Goal: Find specific page/section: Find specific page/section

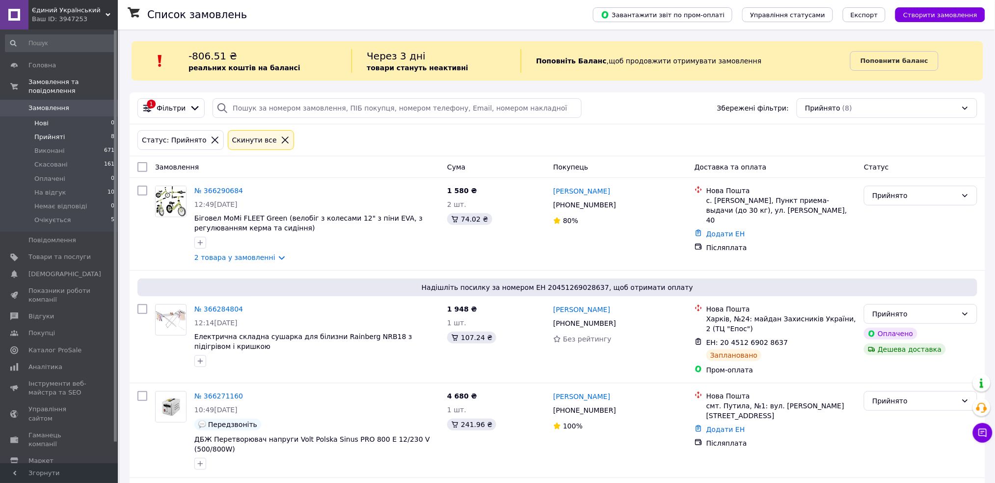
click at [56, 116] on li "Нові 0" at bounding box center [60, 123] width 120 height 14
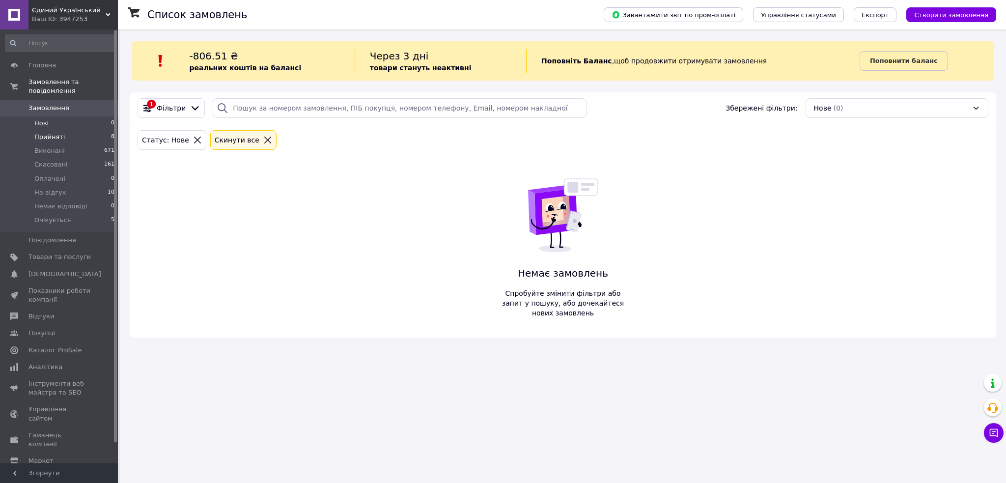
click at [55, 133] on span "Прийняті" at bounding box center [49, 137] width 30 height 9
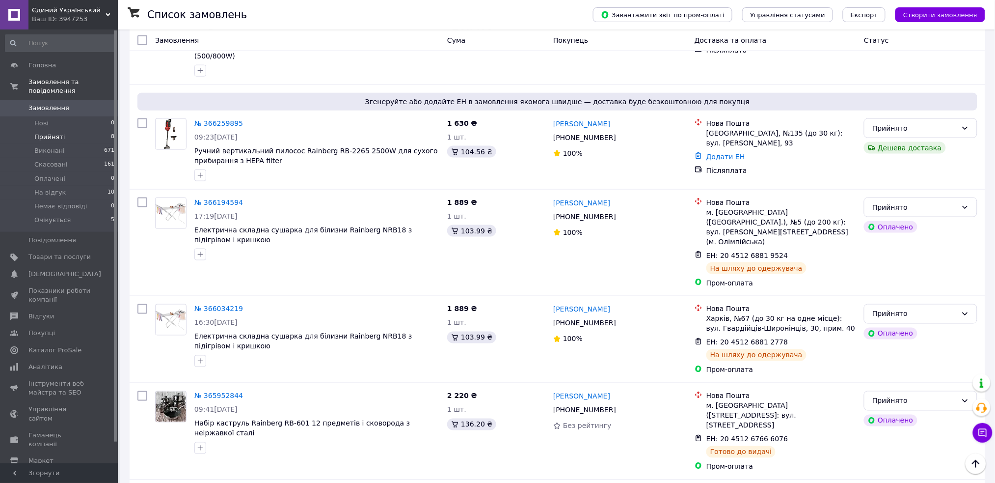
scroll to position [447, 0]
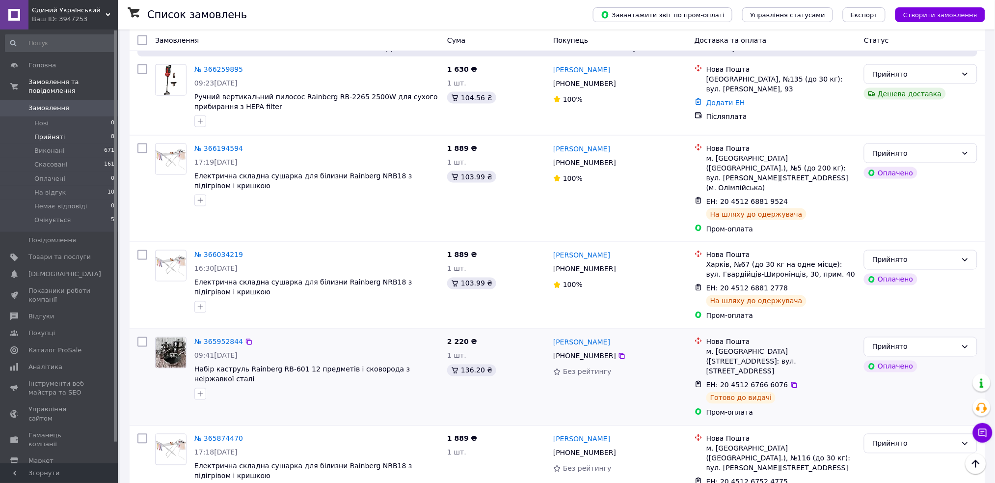
click at [663, 375] on div "Назар Шпак +380 96 695 45 29 Без рейтингу" at bounding box center [619, 377] width 141 height 88
click at [618, 291] on div "Андрій Турунов +380 99 929 43 79 100%" at bounding box center [619, 285] width 141 height 79
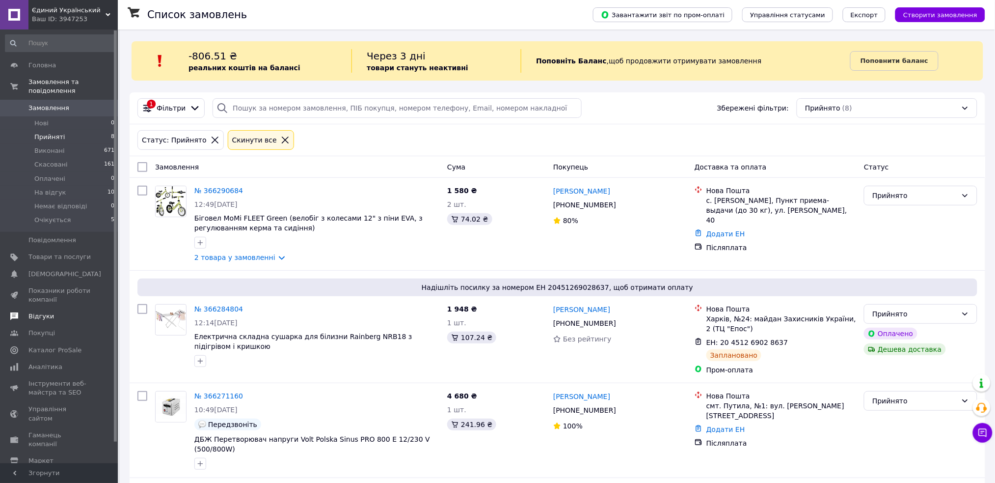
click at [40, 312] on span "Відгуки" at bounding box center [41, 316] width 26 height 9
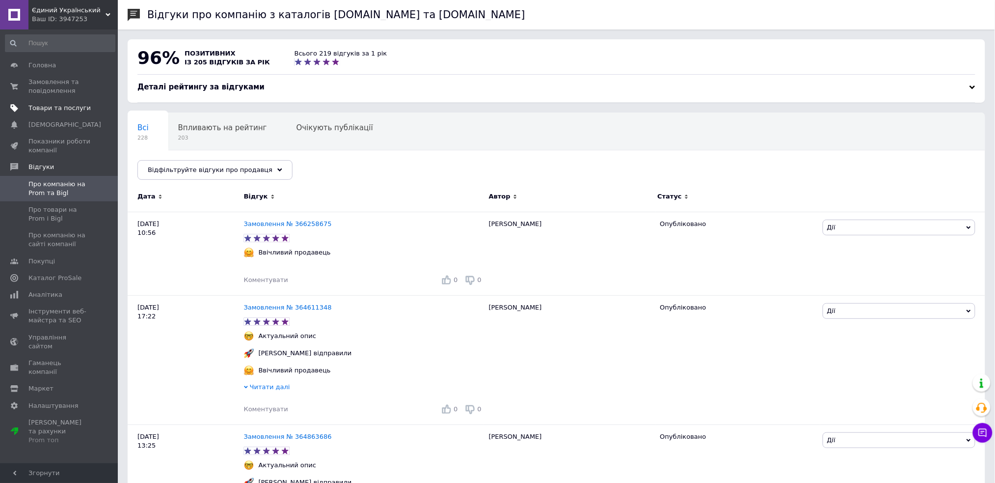
click at [59, 104] on span "Товари та послуги" at bounding box center [59, 108] width 62 height 9
